Goal: Transaction & Acquisition: Register for event/course

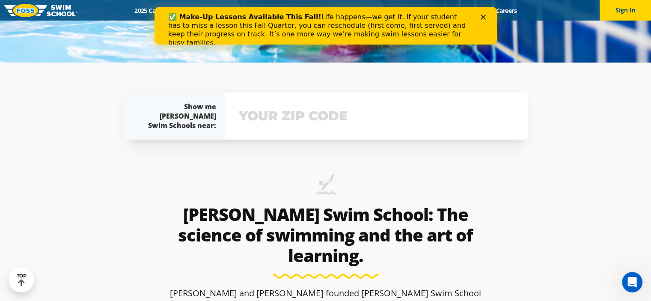
scroll to position [128, 0]
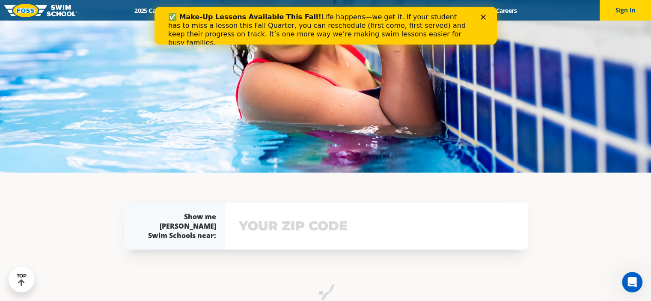
drag, startPoint x: 485, startPoint y: 20, endPoint x: 479, endPoint y: 18, distance: 5.7
click at [484, 20] on div "✅ Make-Up Lessons Available This Fall! Life happens—we get it. If your student …" at bounding box center [325, 29] width 342 height 39
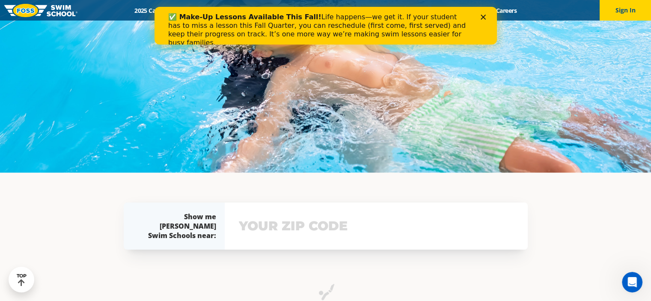
click at [479, 18] on div "✅ Make-Up Lessons Available This Fall! Life happens—we get it. If your student …" at bounding box center [325, 29] width 315 height 39
click at [480, 18] on icon "Close" at bounding box center [482, 17] width 5 height 5
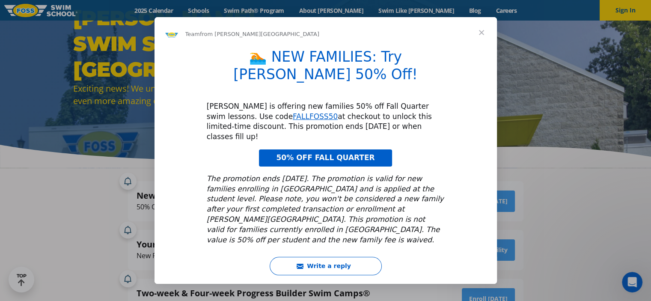
click at [481, 40] on span "Close" at bounding box center [481, 32] width 31 height 31
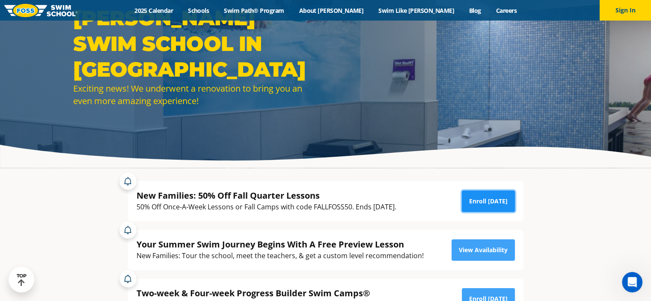
click at [490, 202] on link "Enroll Today" at bounding box center [488, 200] width 53 height 21
